Goal: Check status

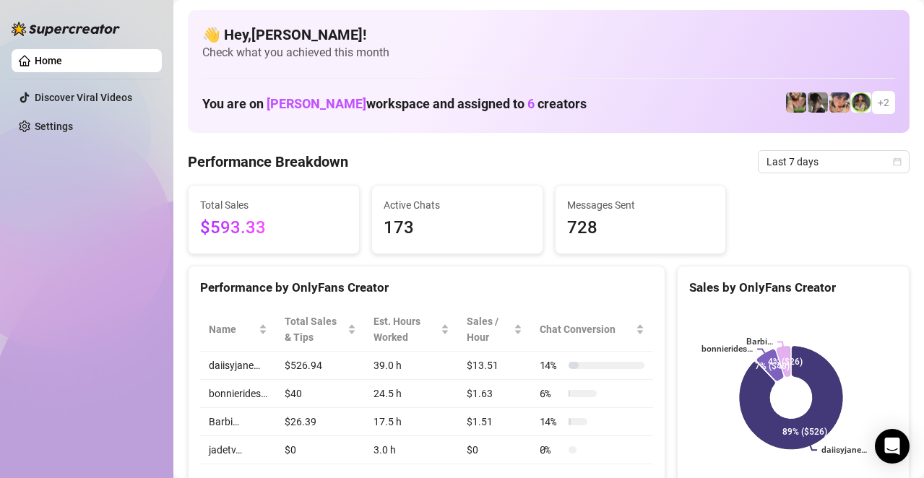
click at [816, 161] on span "Last 7 days" at bounding box center [834, 162] width 134 height 22
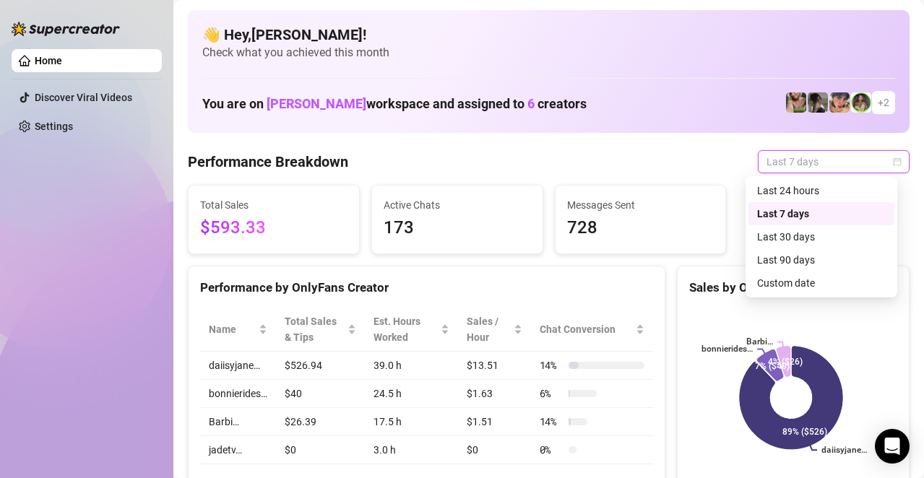
click at [812, 210] on div "Last 7 days" at bounding box center [821, 214] width 129 height 16
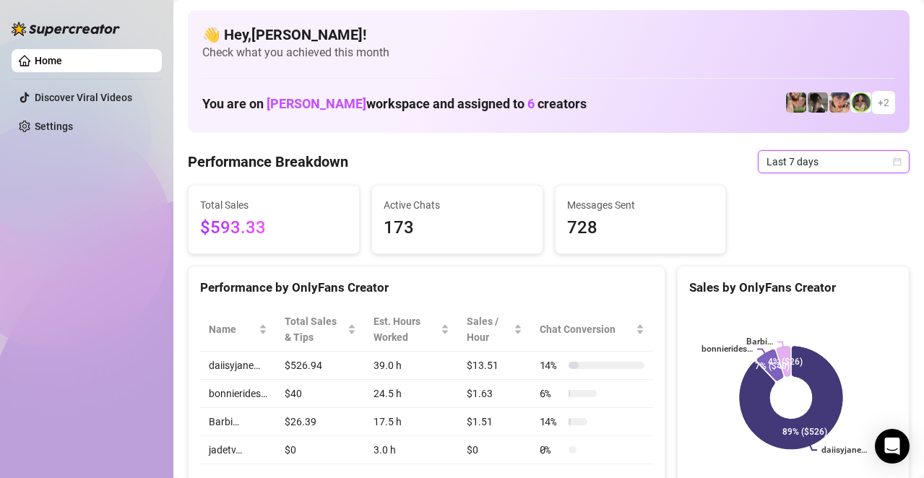
click at [806, 167] on span "Last 7 days" at bounding box center [834, 162] width 134 height 22
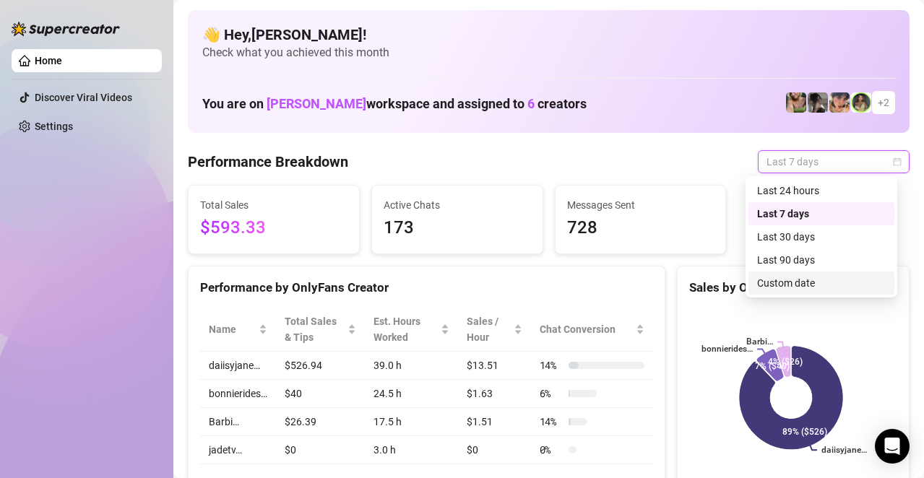
click at [801, 280] on div "Custom date" at bounding box center [821, 283] width 129 height 16
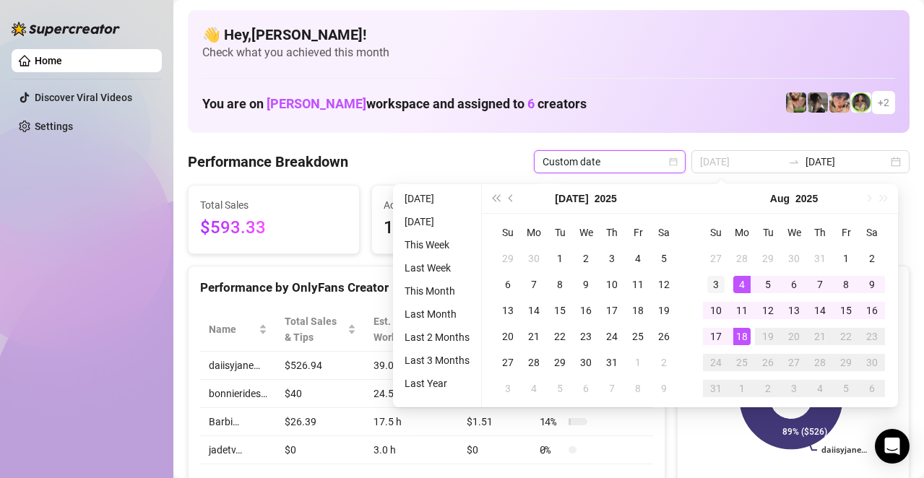
type input "[DATE]"
click at [722, 286] on div "3" at bounding box center [716, 284] width 17 height 17
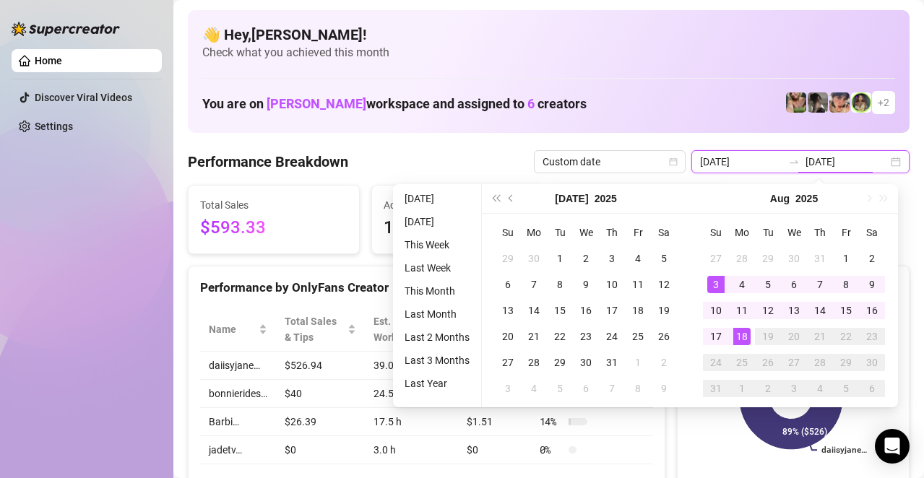
type input "[DATE]"
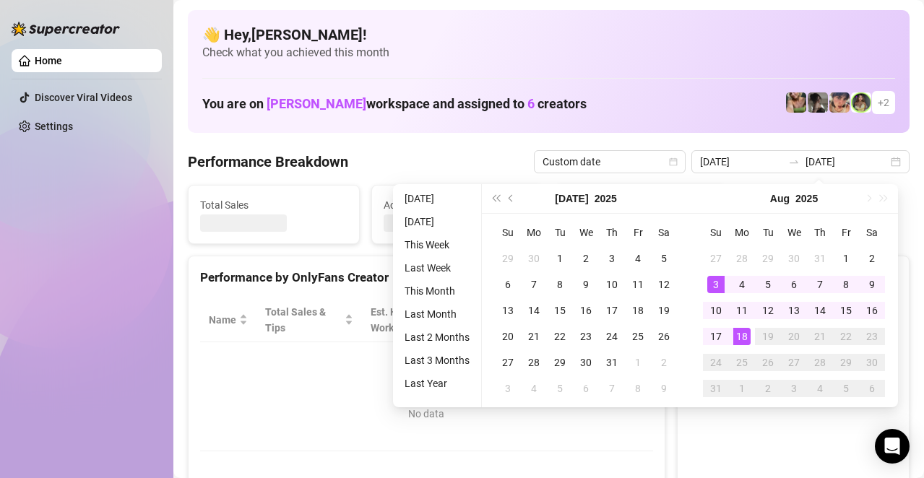
type input "[DATE]"
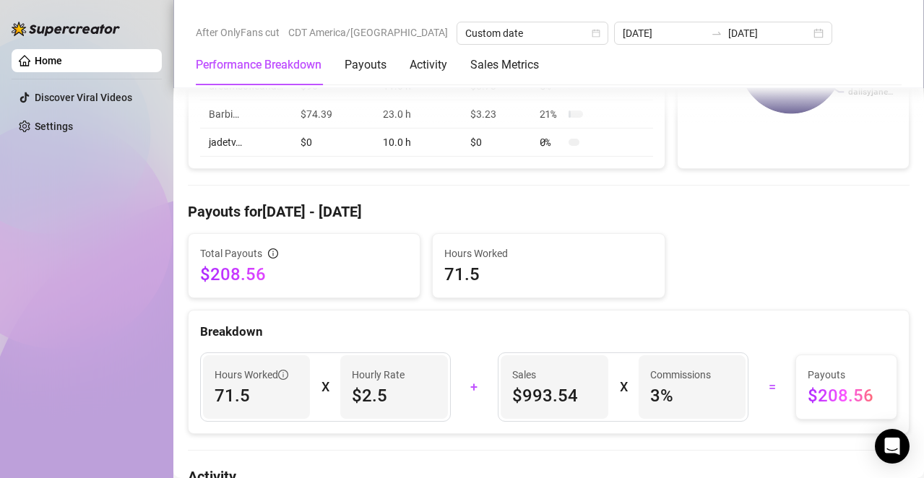
scroll to position [361, 0]
